Goal: Information Seeking & Learning: Learn about a topic

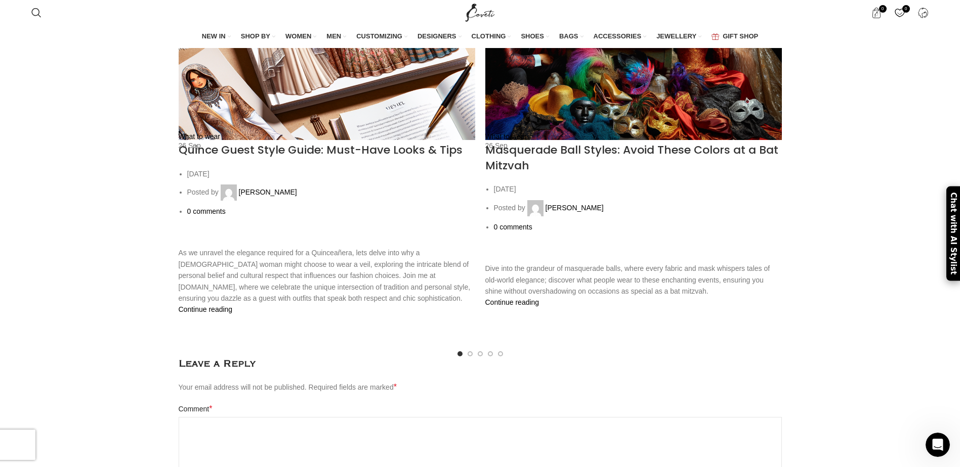
scroll to position [1734, 0]
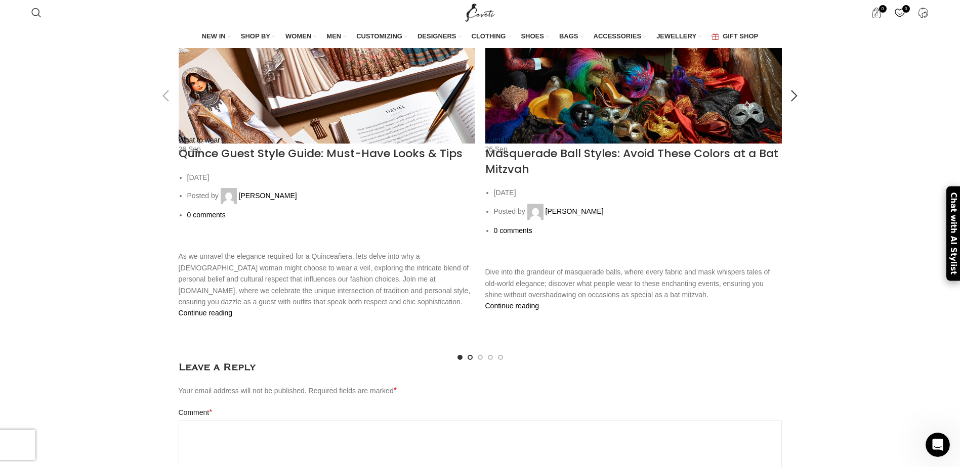
click at [469, 355] on span at bounding box center [469, 357] width 5 height 5
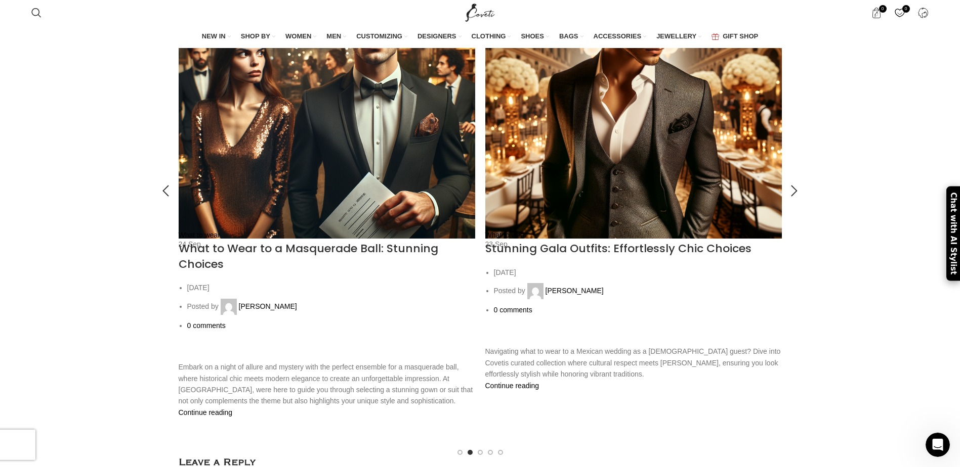
scroll to position [1656, 0]
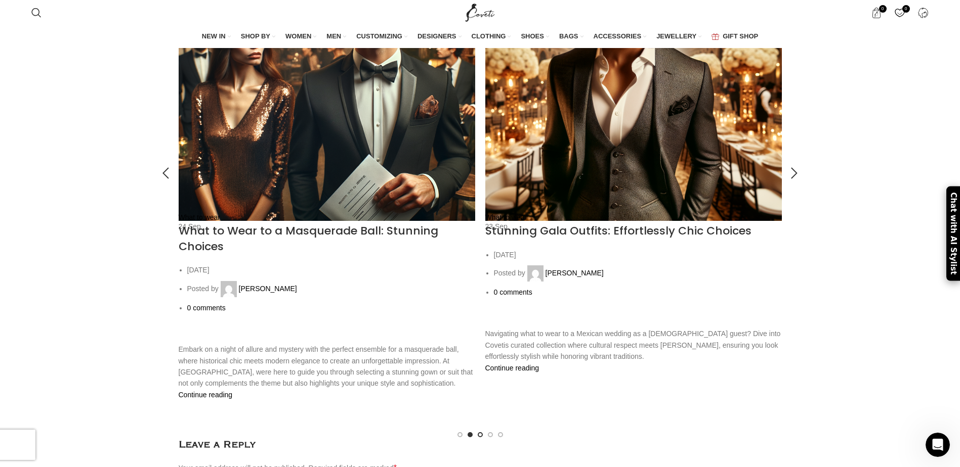
click at [479, 433] on span at bounding box center [480, 435] width 5 height 5
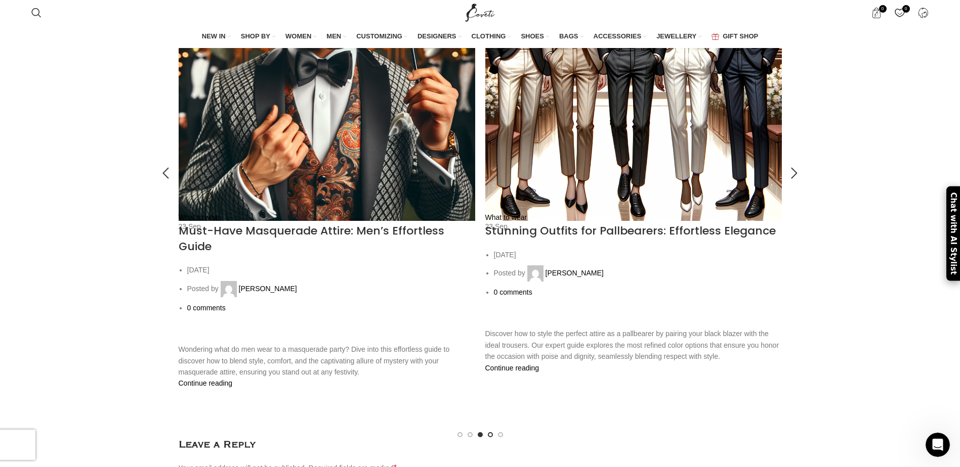
click at [489, 433] on span at bounding box center [490, 435] width 5 height 5
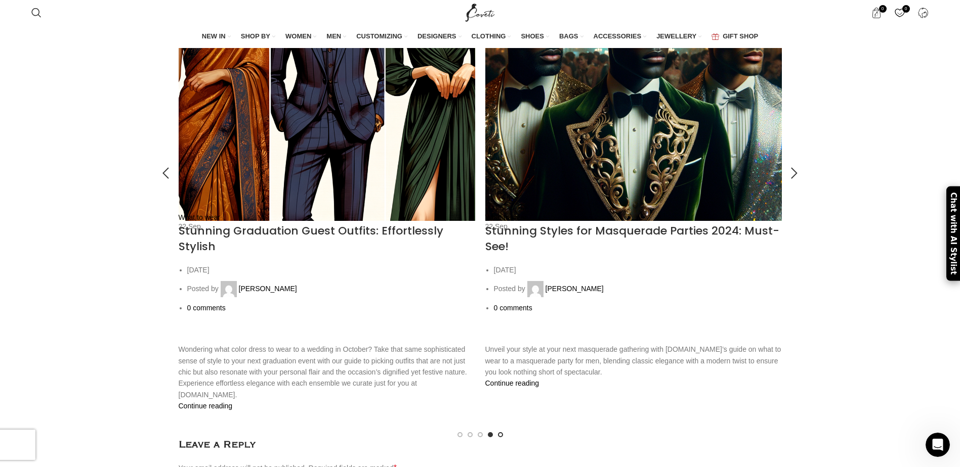
click at [499, 433] on span at bounding box center [500, 435] width 5 height 5
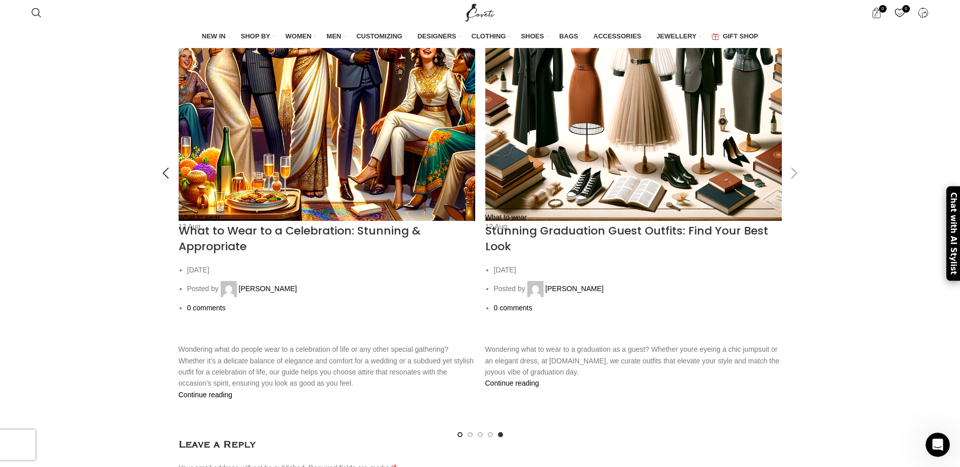
click at [458, 433] on span at bounding box center [459, 435] width 5 height 5
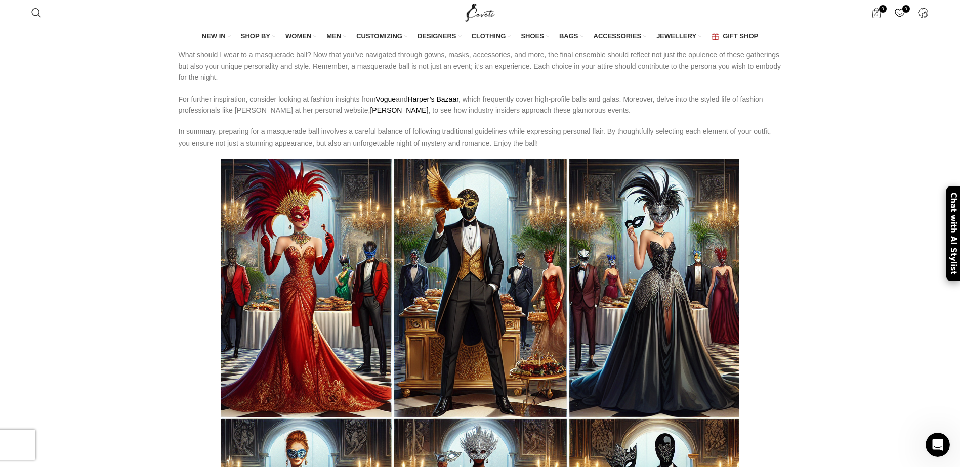
scroll to position [757, 0]
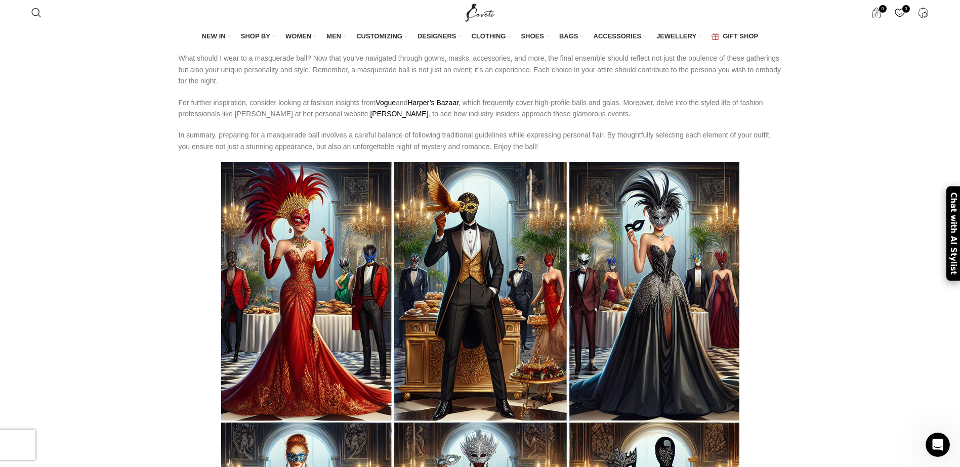
click at [302, 283] on img at bounding box center [480, 421] width 518 height 518
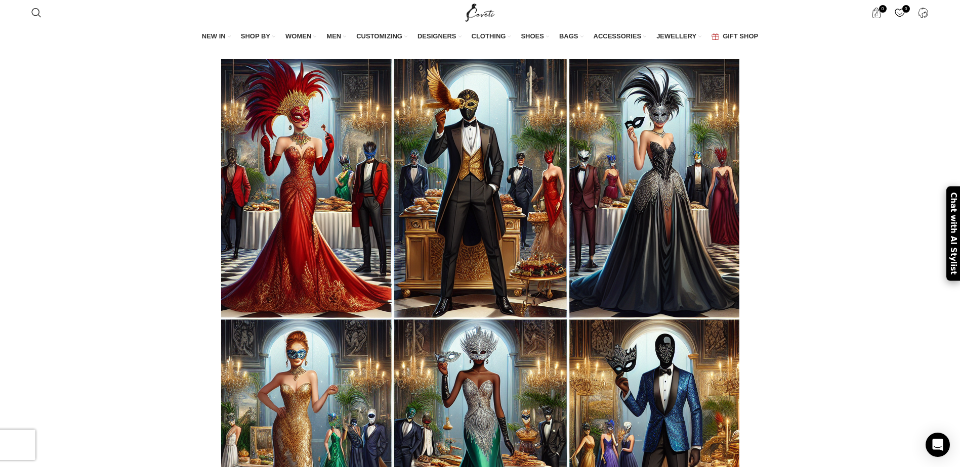
scroll to position [911, 0]
